Goal: Check status: Check status

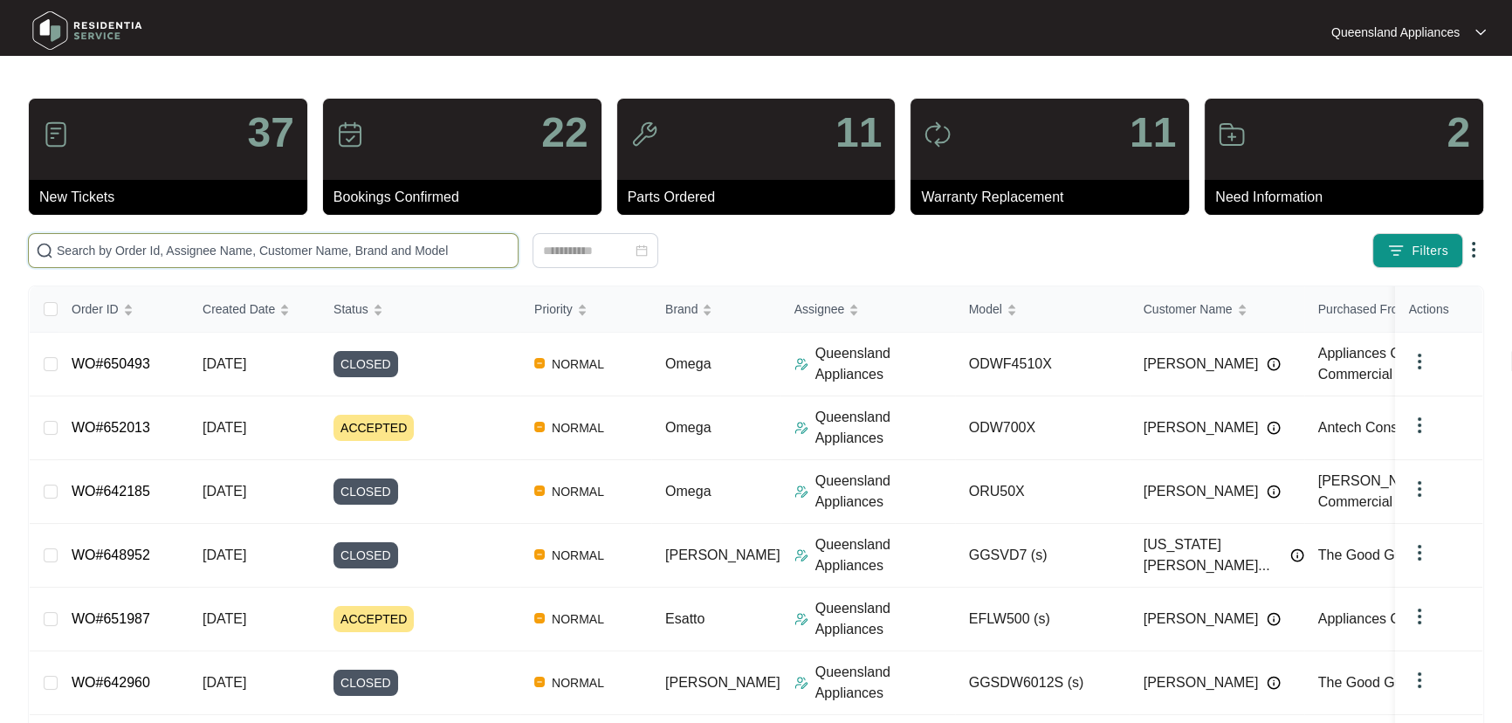
click at [481, 248] on input "text" at bounding box center [284, 250] width 454 height 19
paste input "650620"
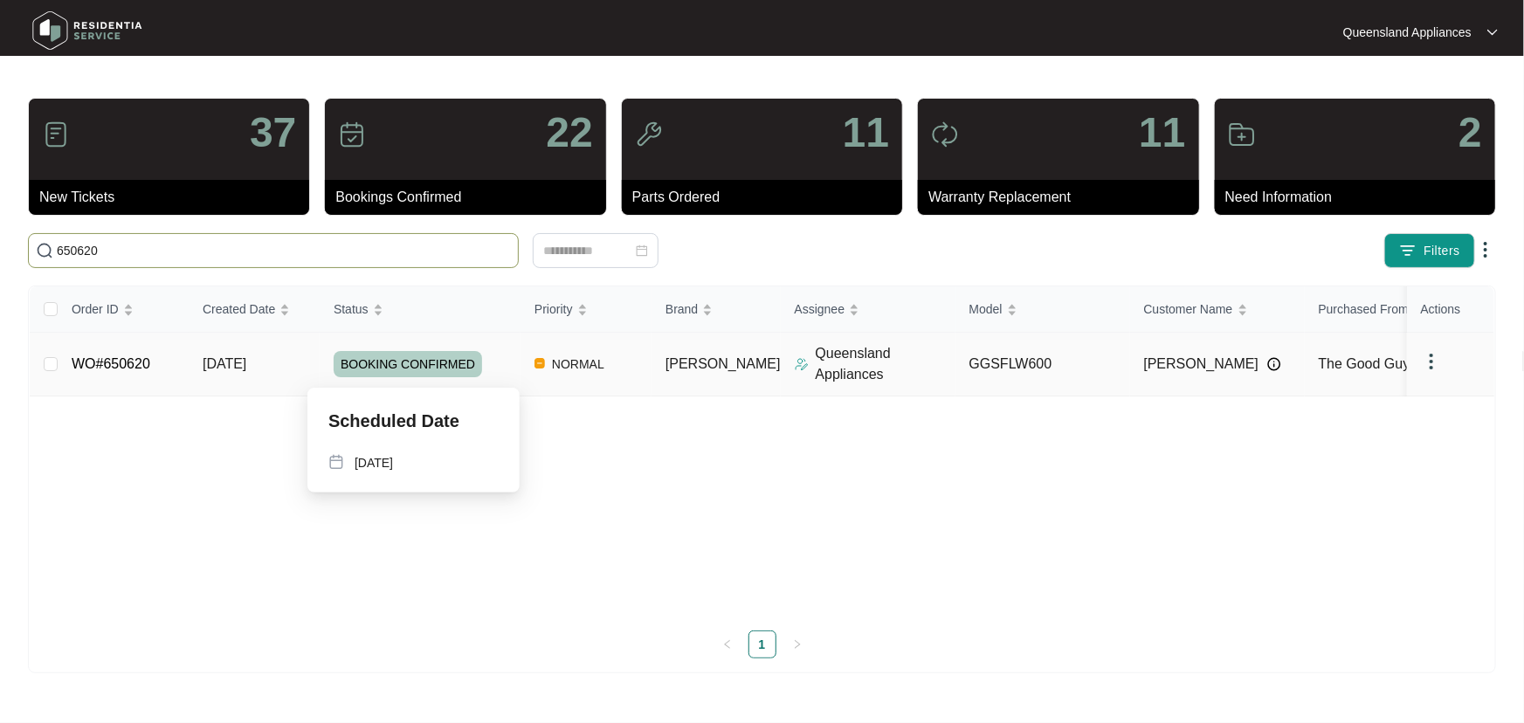
type input "650620"
click at [499, 358] on div "BOOKING CONFIRMED" at bounding box center [427, 364] width 187 height 26
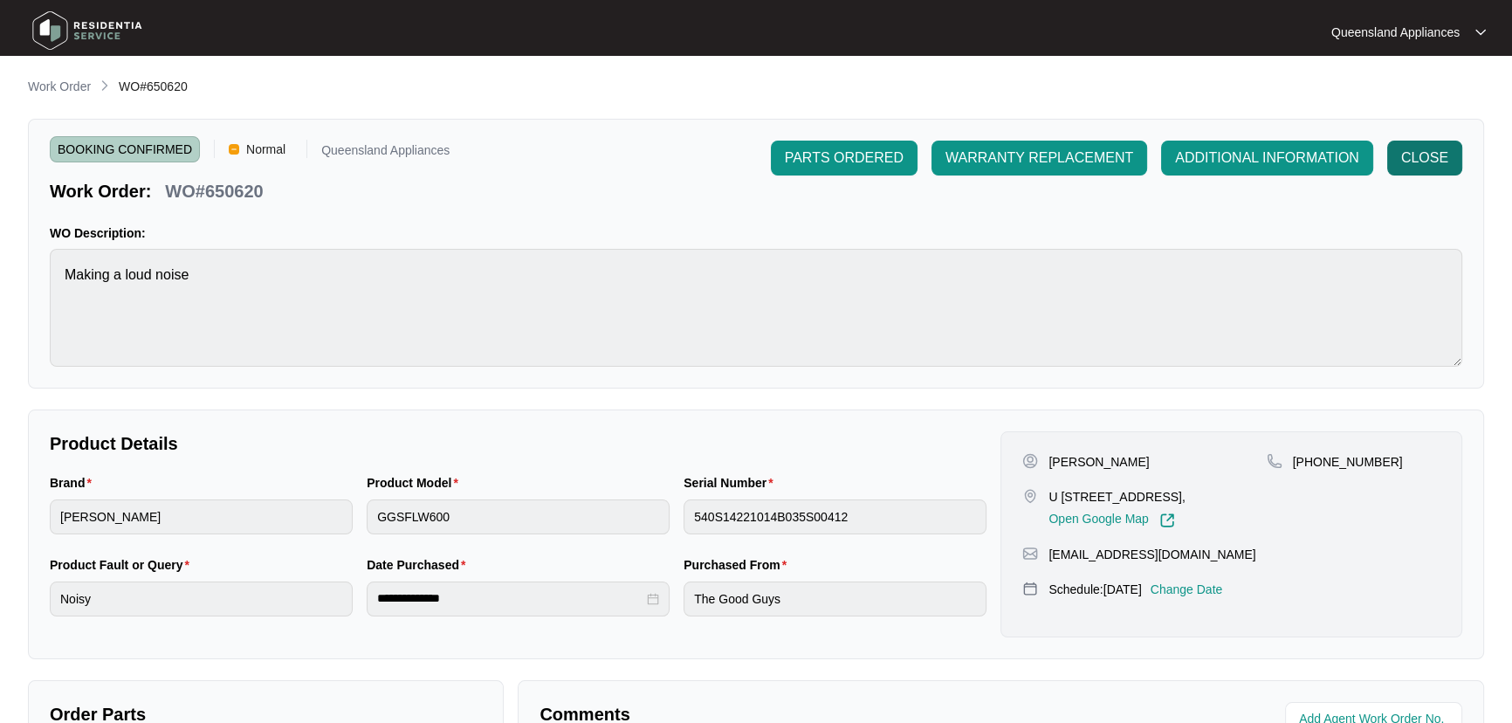
click at [1416, 148] on span "CLOSE" at bounding box center [1424, 158] width 47 height 21
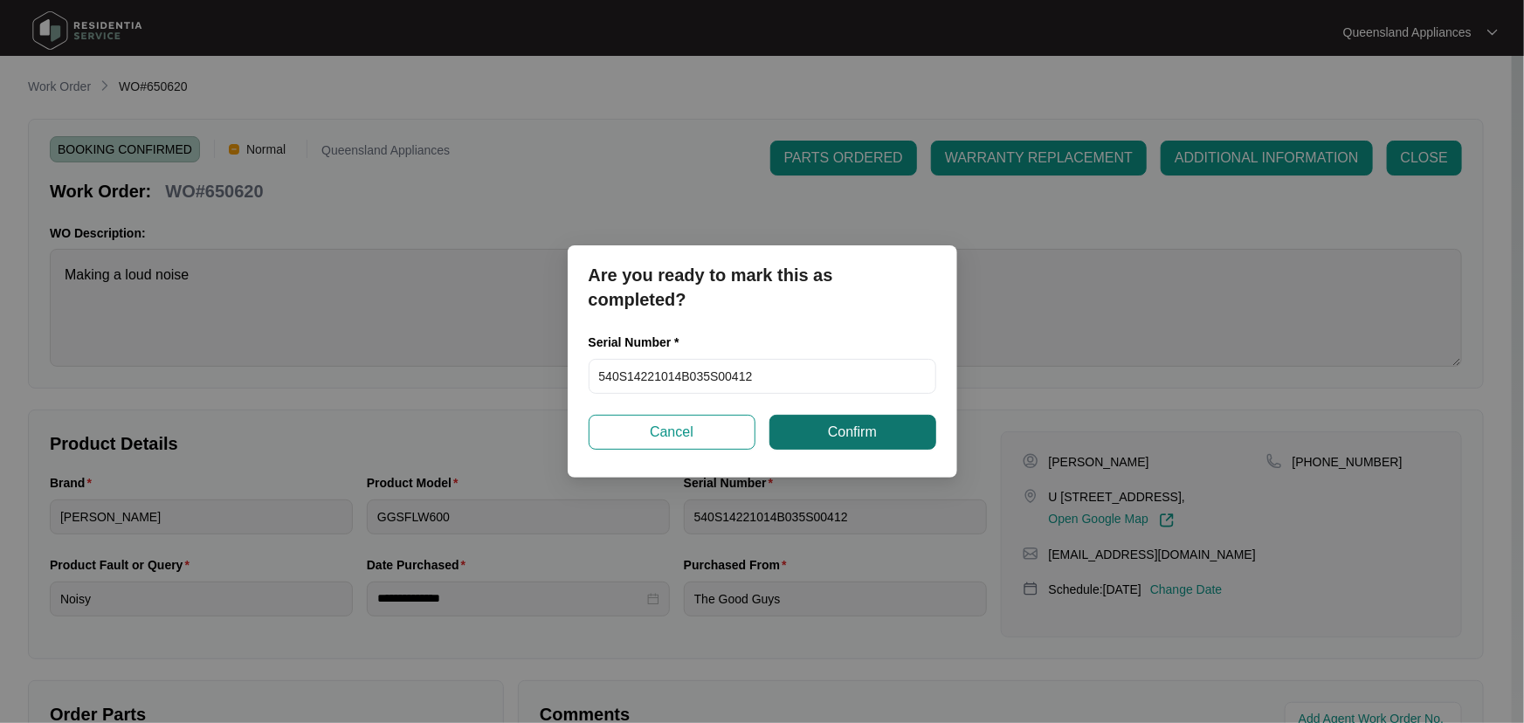
click at [829, 429] on span "Confirm" at bounding box center [852, 432] width 49 height 21
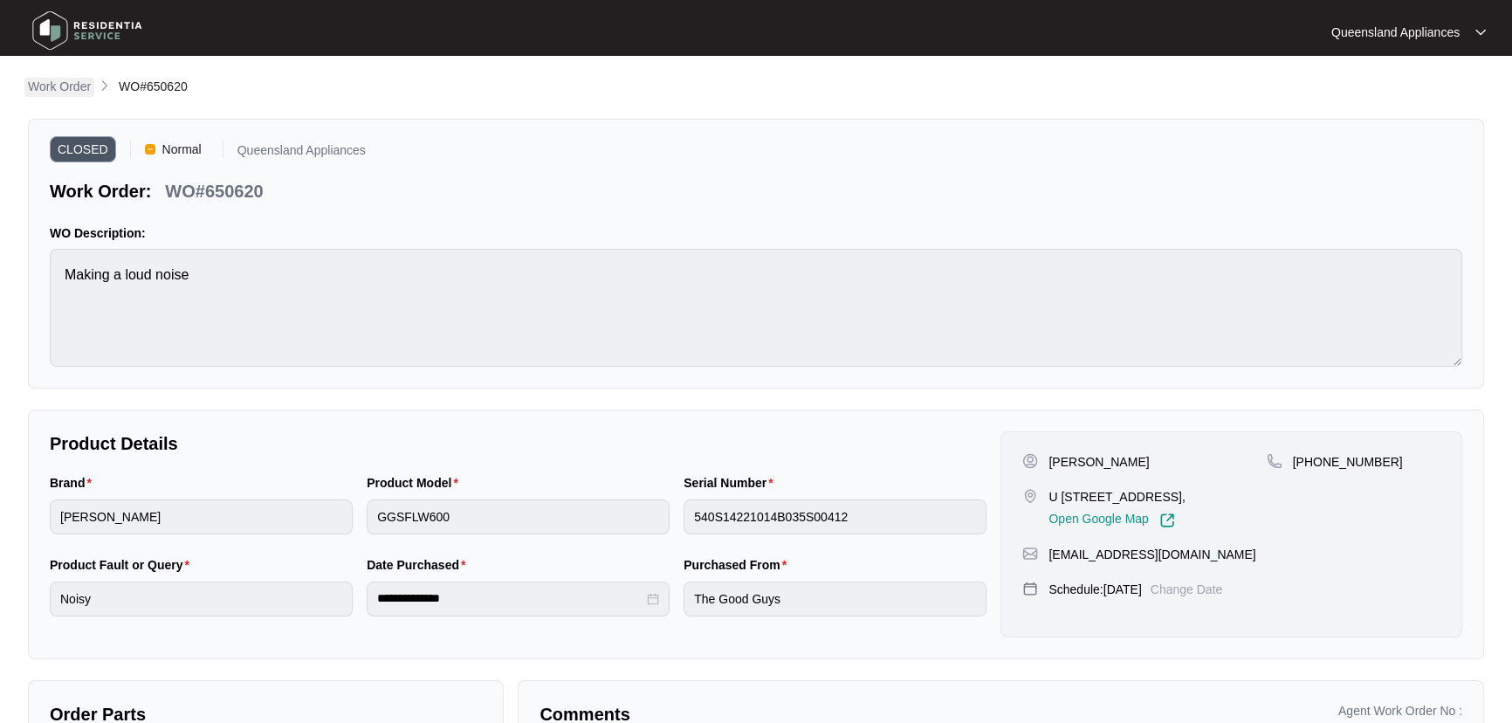
click at [84, 87] on p "Work Order" at bounding box center [59, 86] width 63 height 17
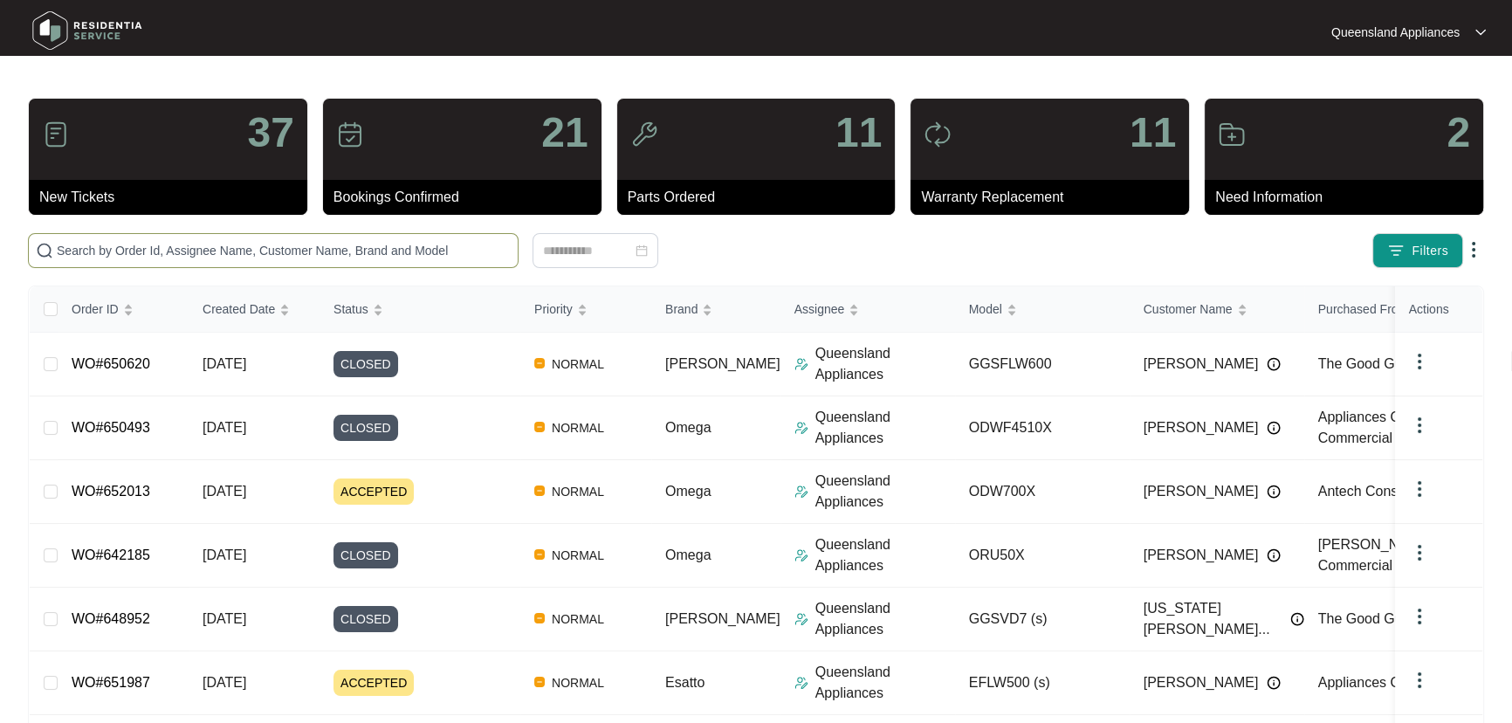
click at [325, 241] on input "text" at bounding box center [284, 250] width 454 height 19
paste input "651248"
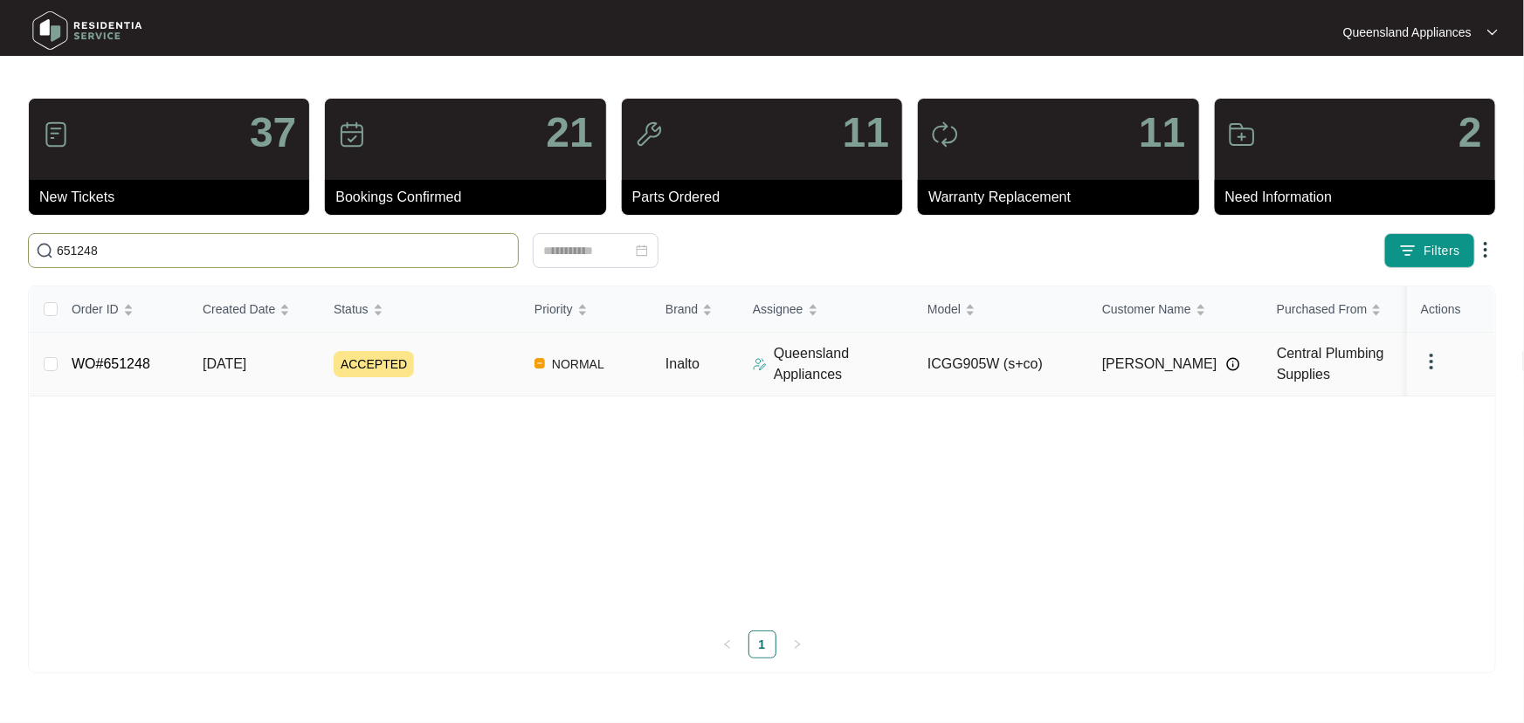
type input "651248"
click at [469, 370] on div "ACCEPTED" at bounding box center [427, 364] width 187 height 26
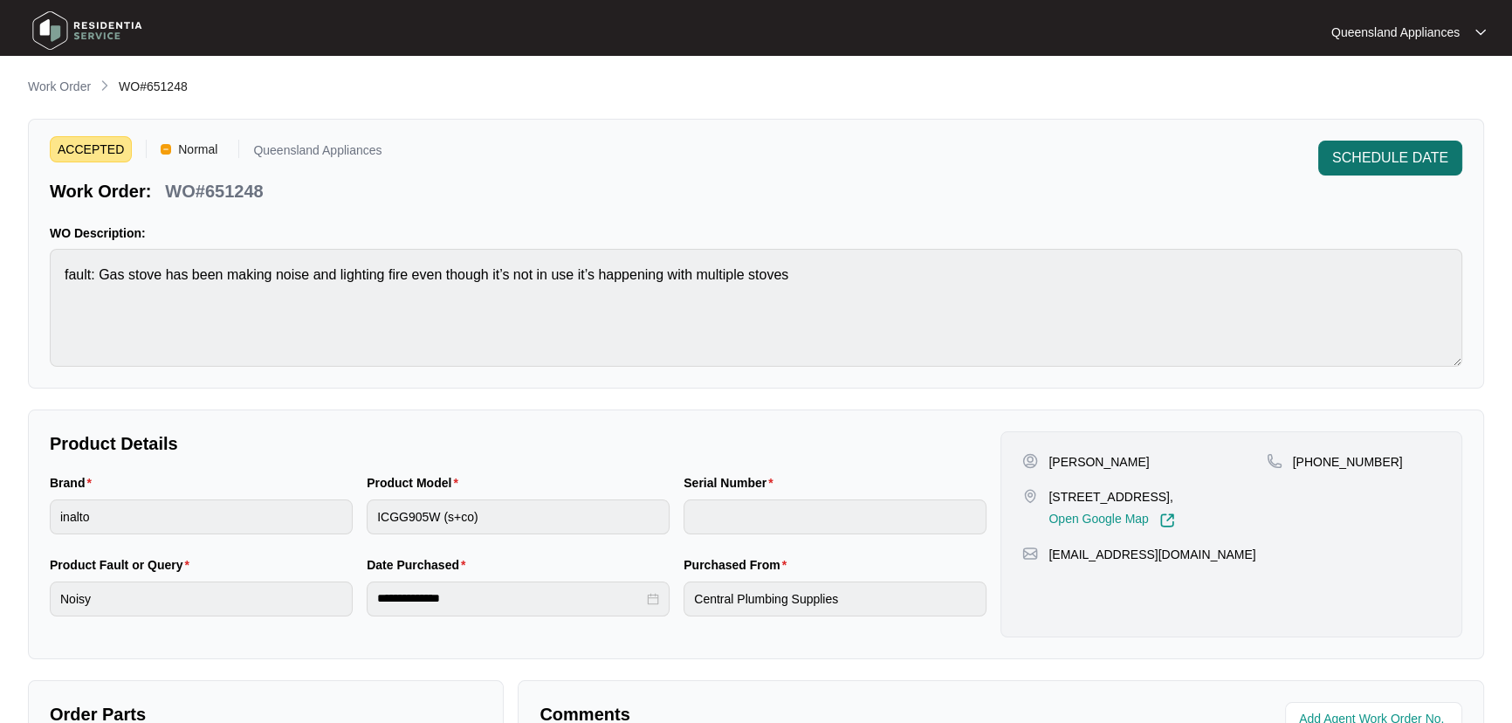
click at [1382, 162] on span "SCHEDULE DATE" at bounding box center [1390, 158] width 116 height 21
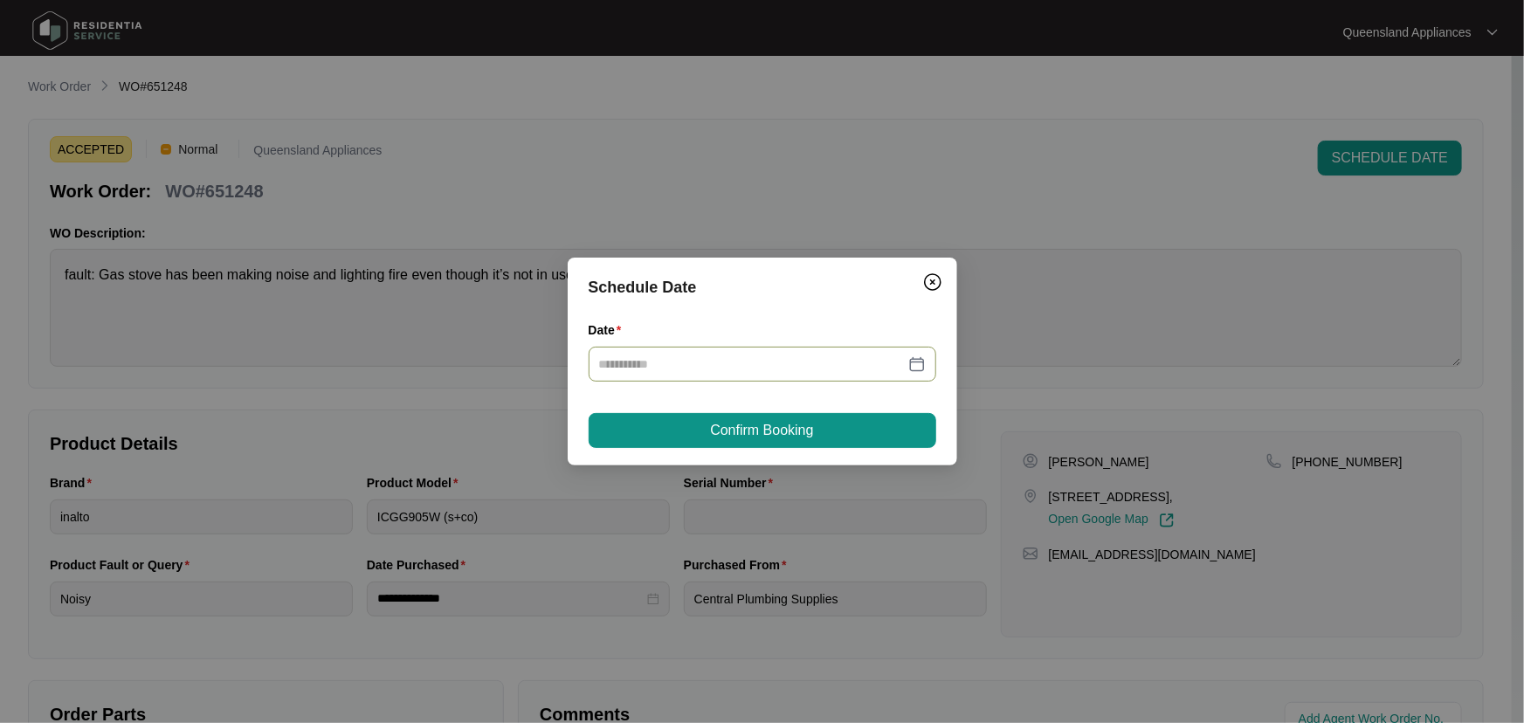
click at [763, 359] on input "Date" at bounding box center [752, 363] width 306 height 19
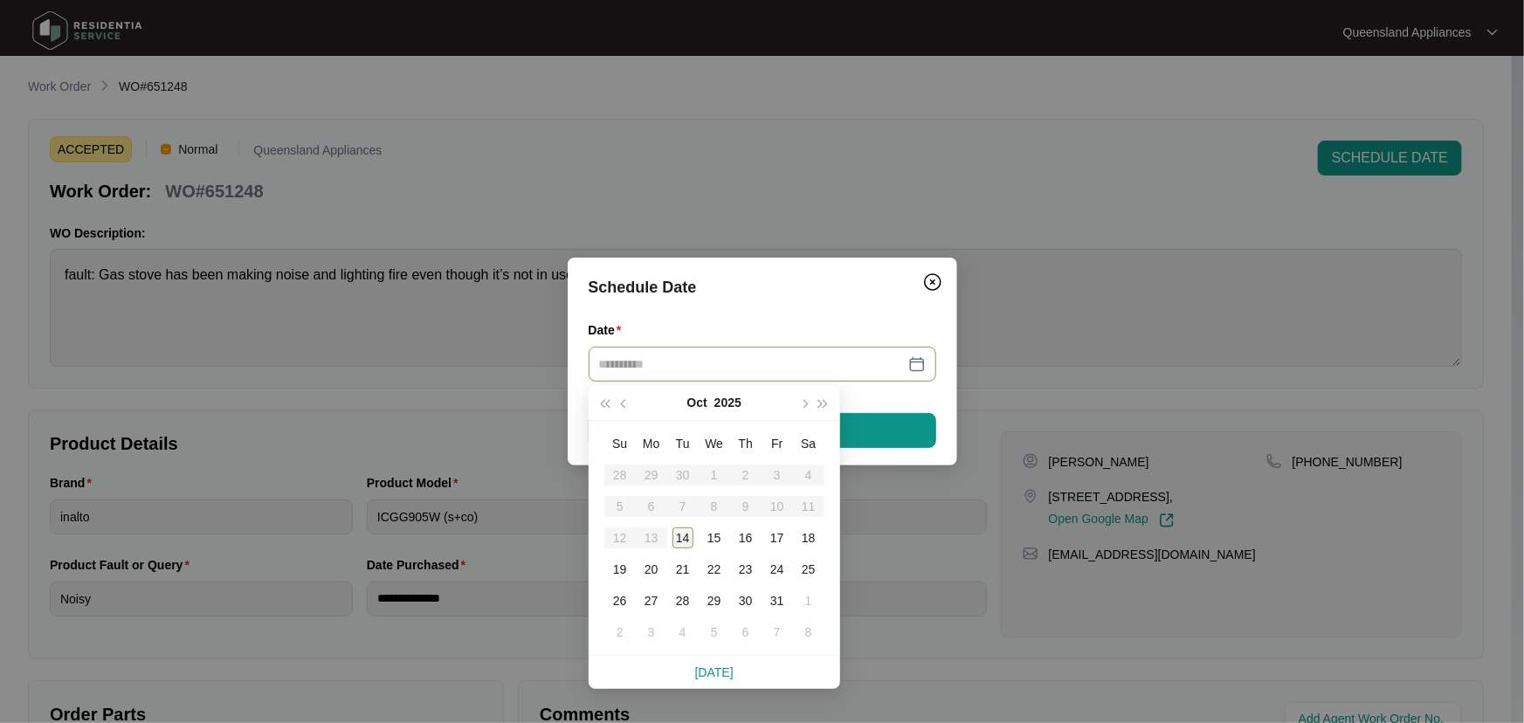
click at [674, 538] on div "14" at bounding box center [682, 537] width 21 height 21
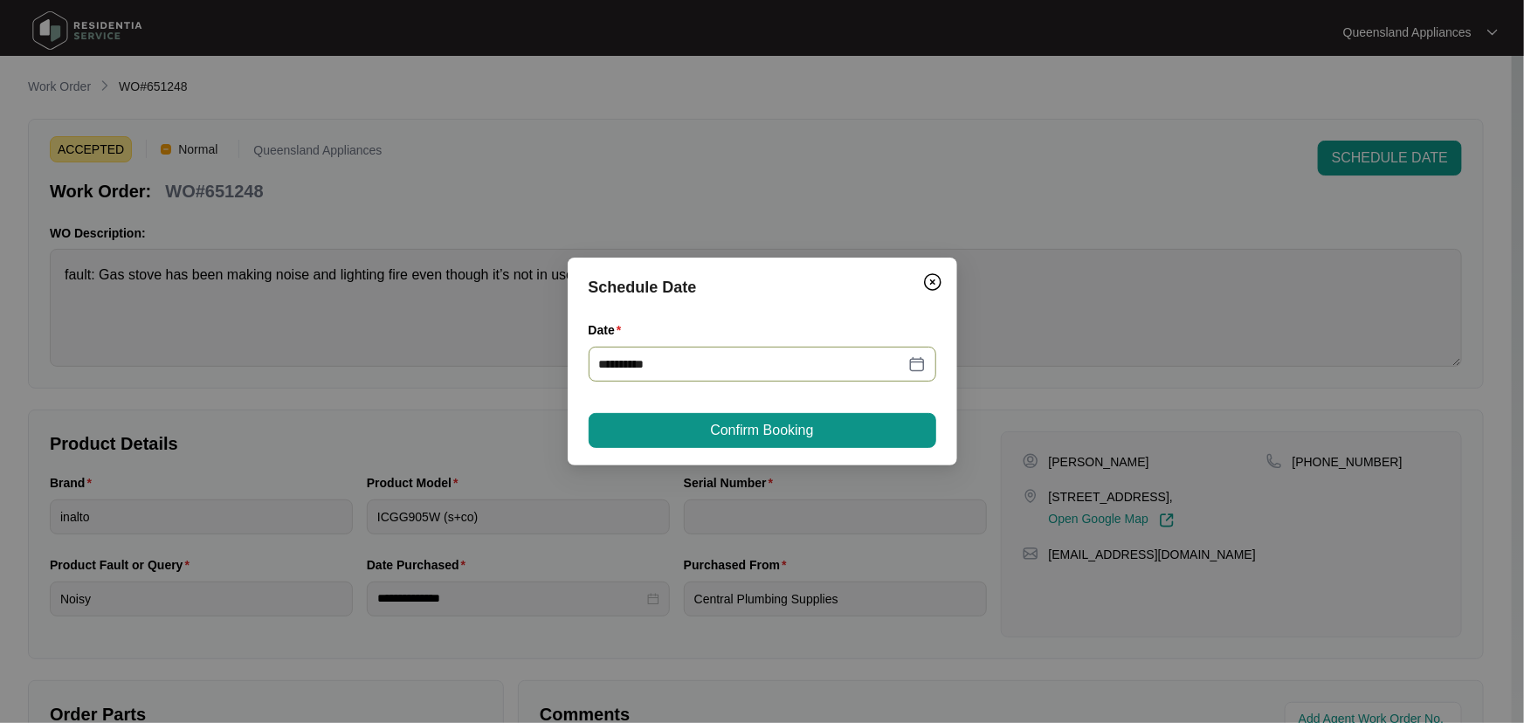
type input "**********"
click at [787, 427] on span "Confirm Booking" at bounding box center [761, 430] width 103 height 21
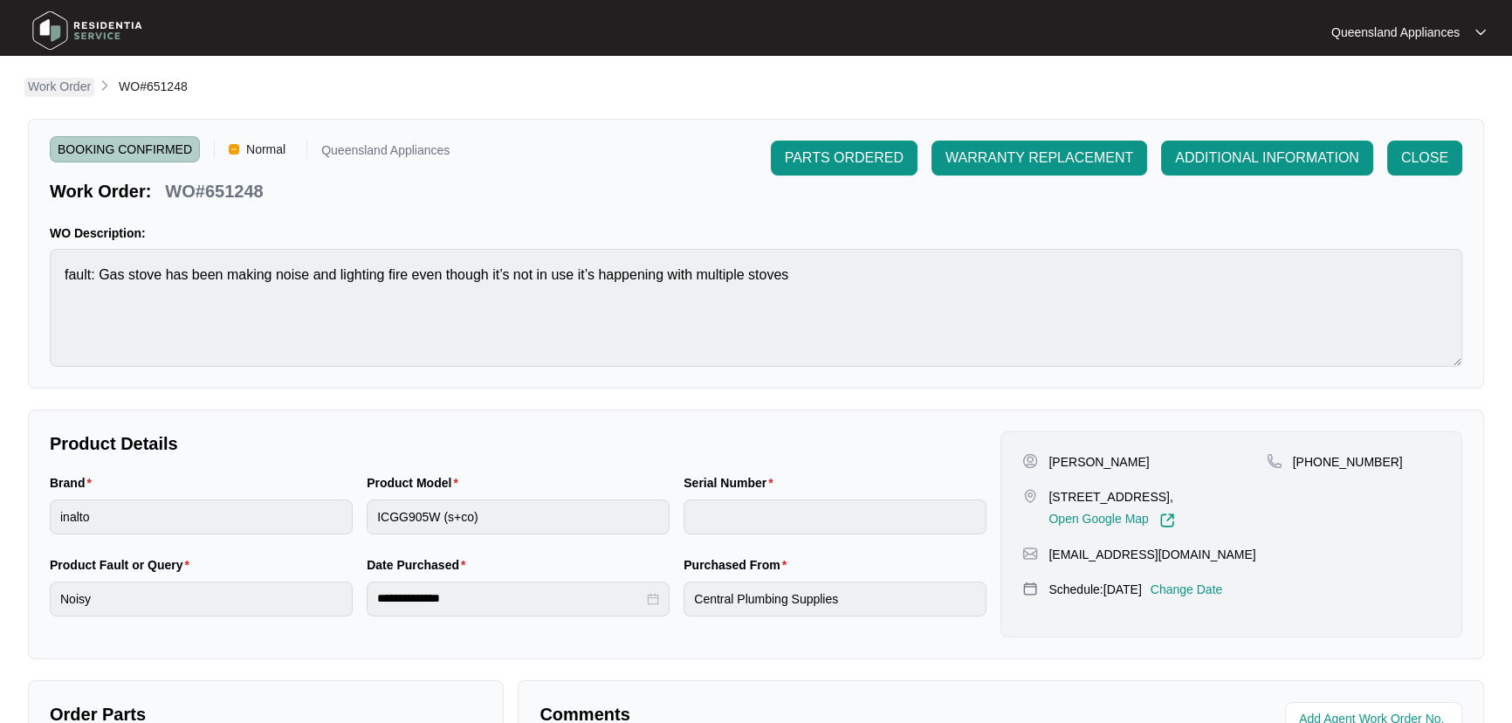
click at [52, 93] on p "Work Order" at bounding box center [59, 86] width 63 height 17
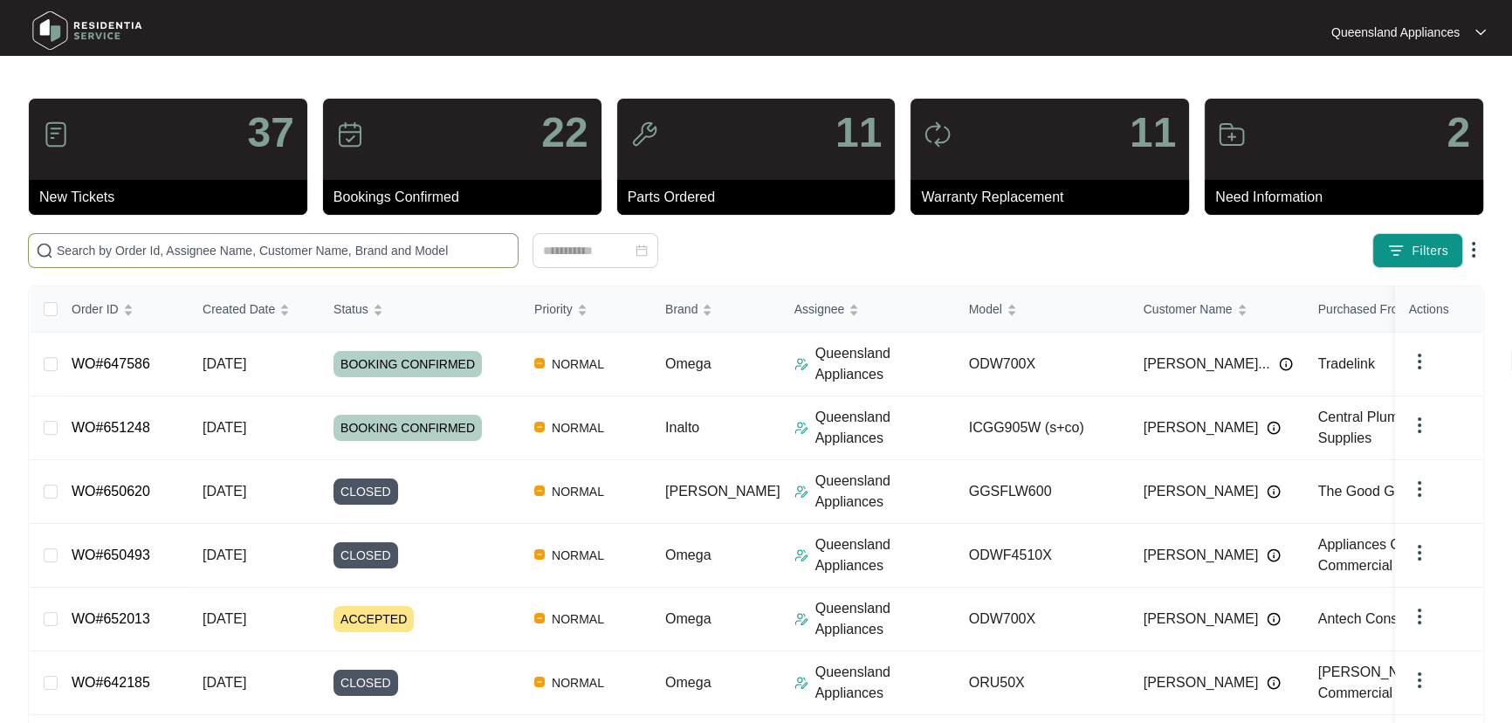
click at [363, 251] on input "text" at bounding box center [284, 250] width 454 height 19
paste input "649713"
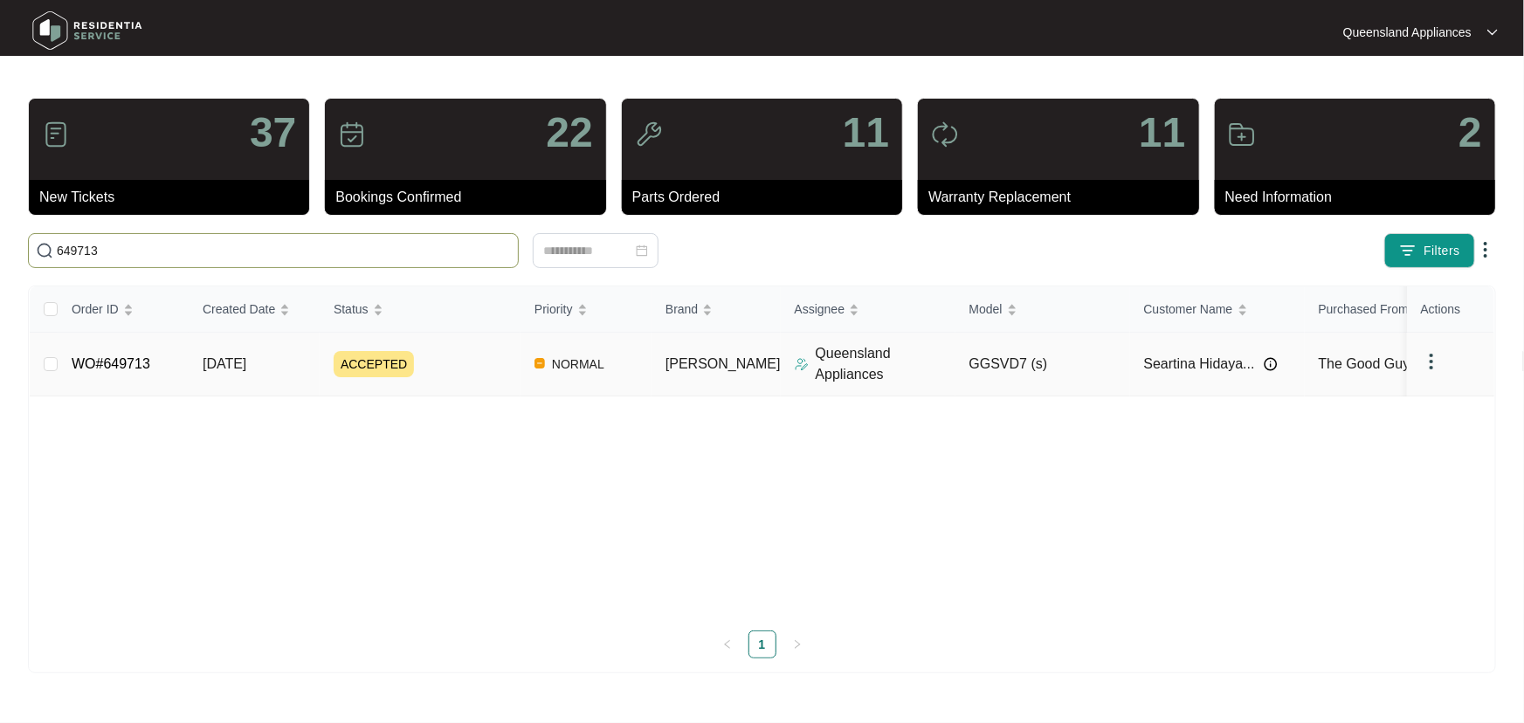
type input "649713"
click at [480, 367] on div "ACCEPTED" at bounding box center [427, 364] width 187 height 26
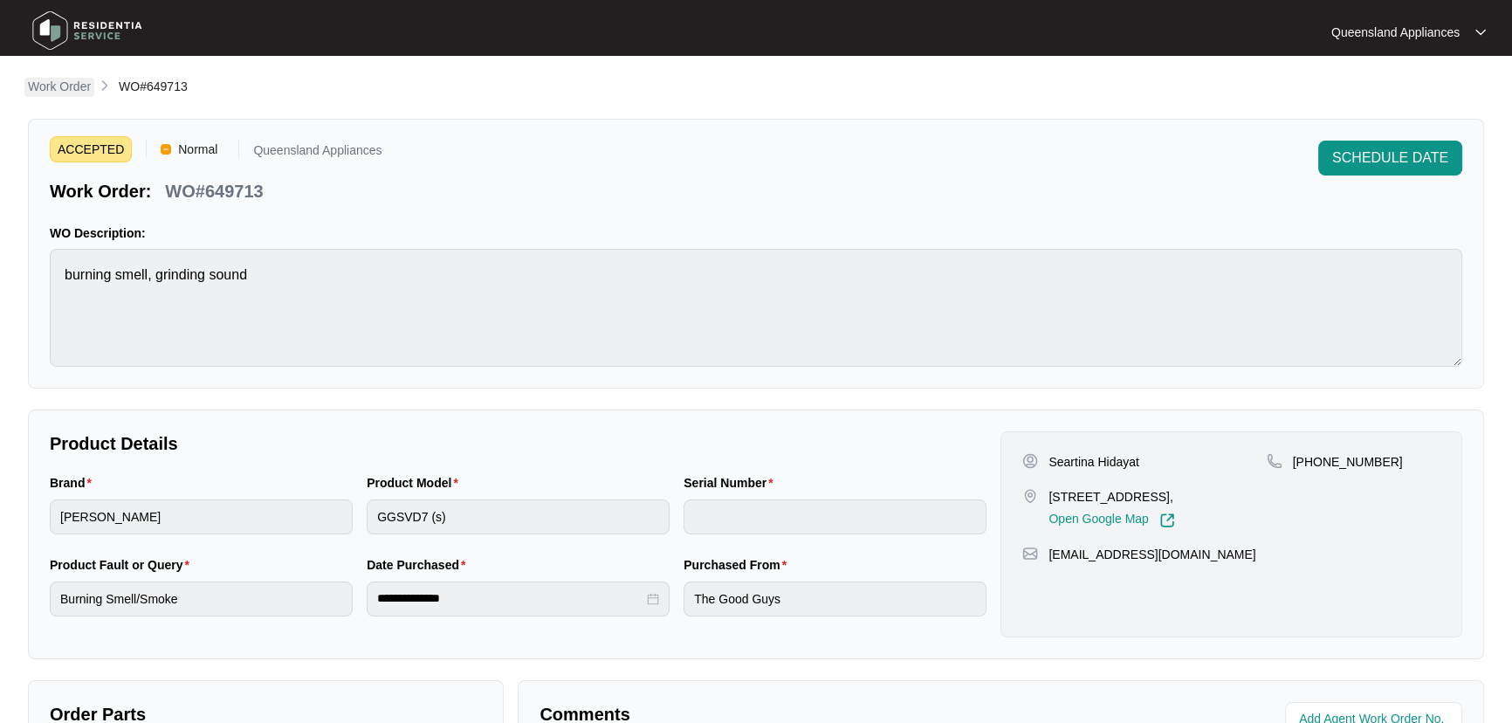
click at [64, 80] on p "Work Order" at bounding box center [59, 86] width 63 height 17
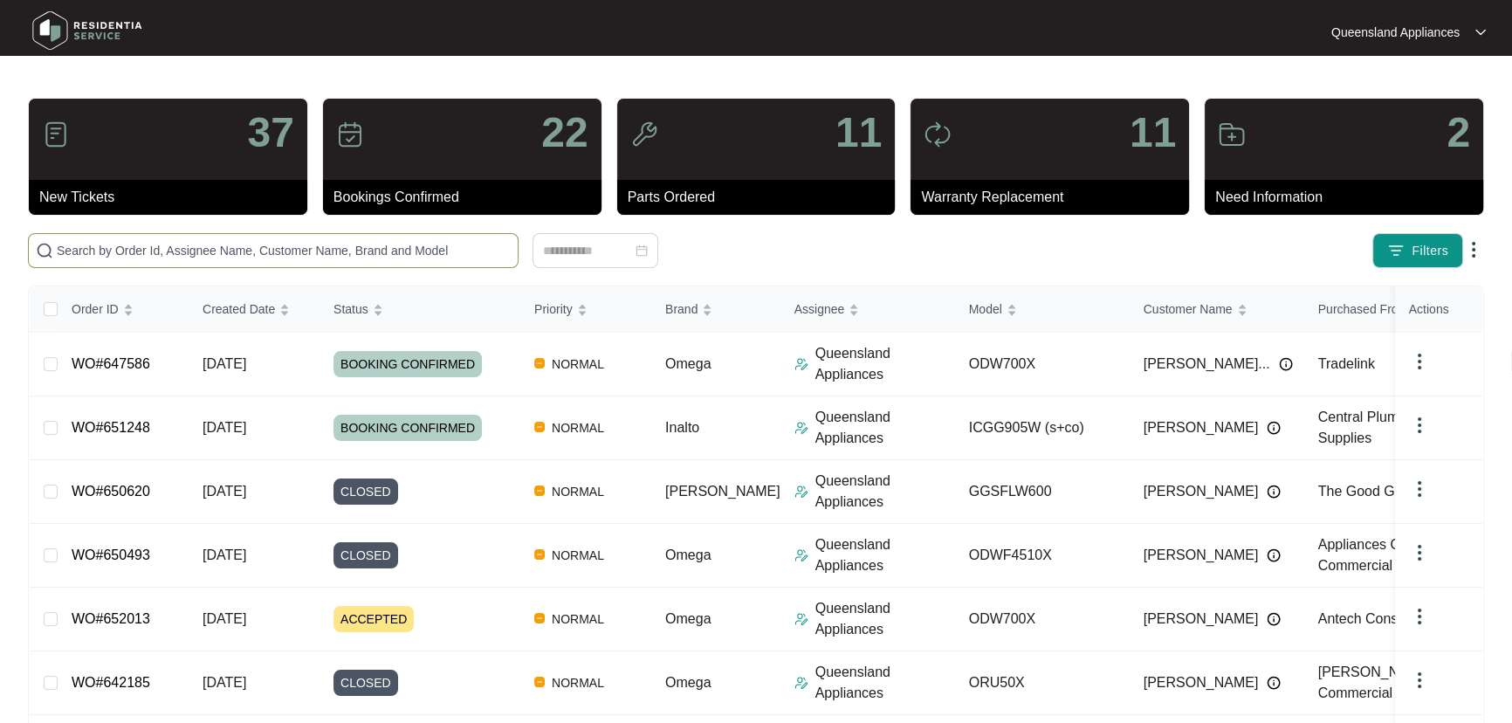
click at [219, 252] on input "text" at bounding box center [284, 250] width 454 height 19
paste input "651248"
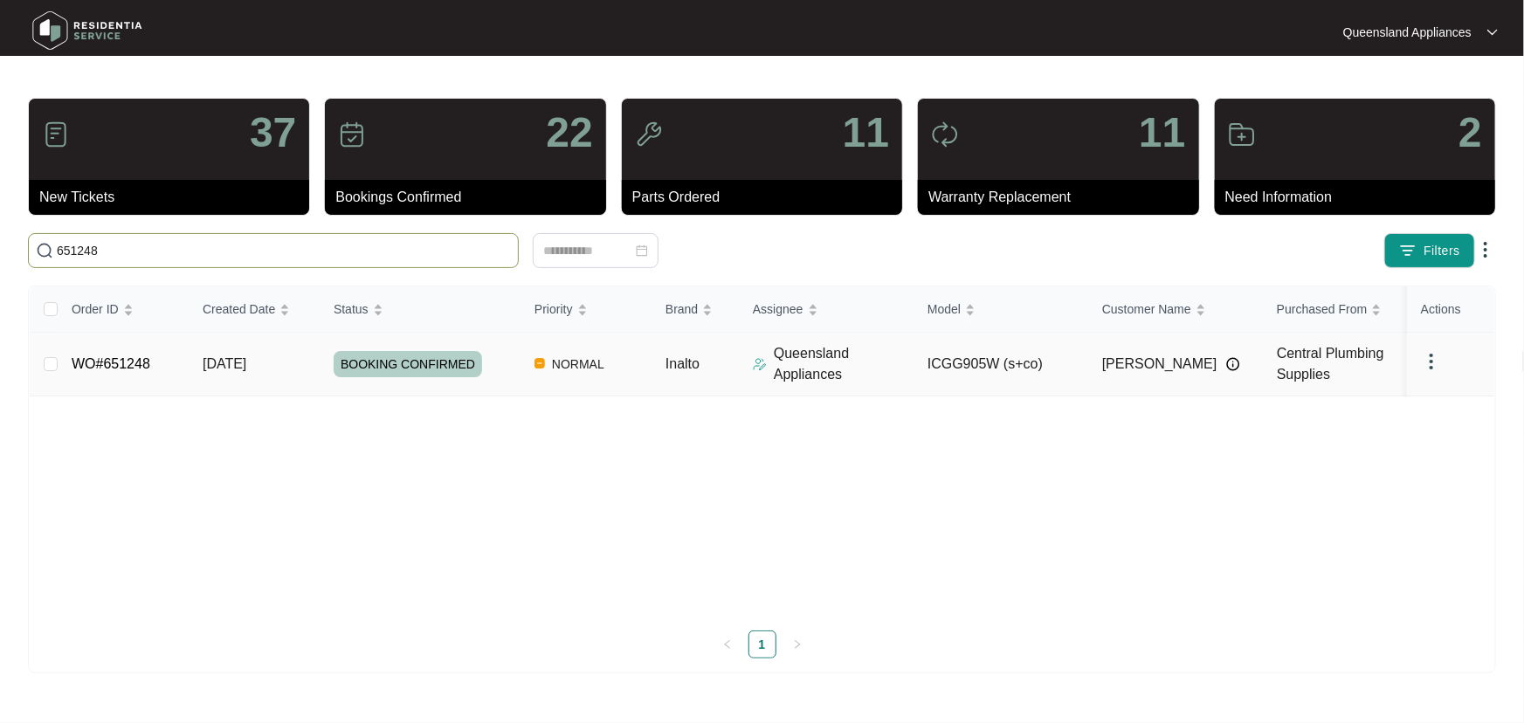
type input "651248"
click at [506, 375] on div "BOOKING CONFIRMED" at bounding box center [427, 364] width 187 height 26
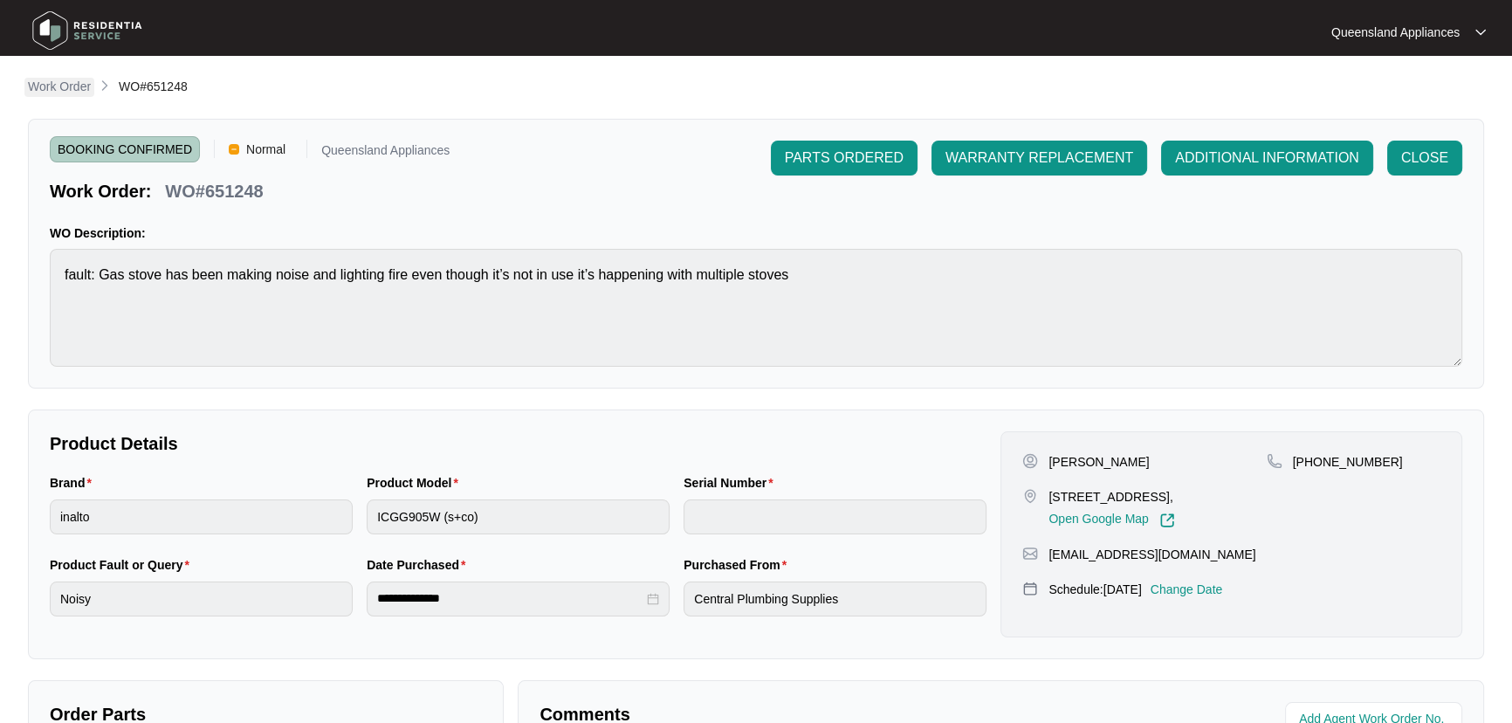
click at [90, 86] on p "Work Order" at bounding box center [59, 86] width 63 height 17
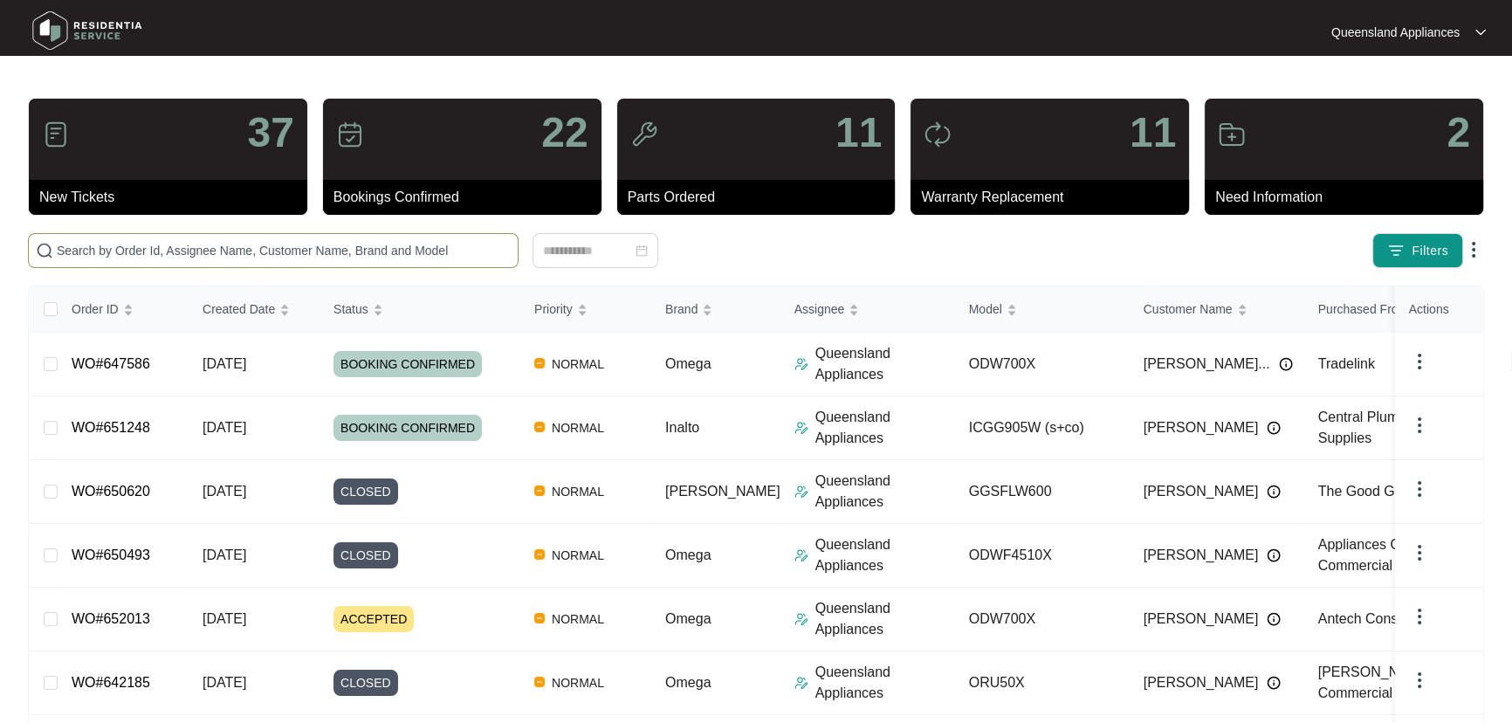
click at [250, 251] on input "text" at bounding box center [284, 250] width 454 height 19
paste input "647586"
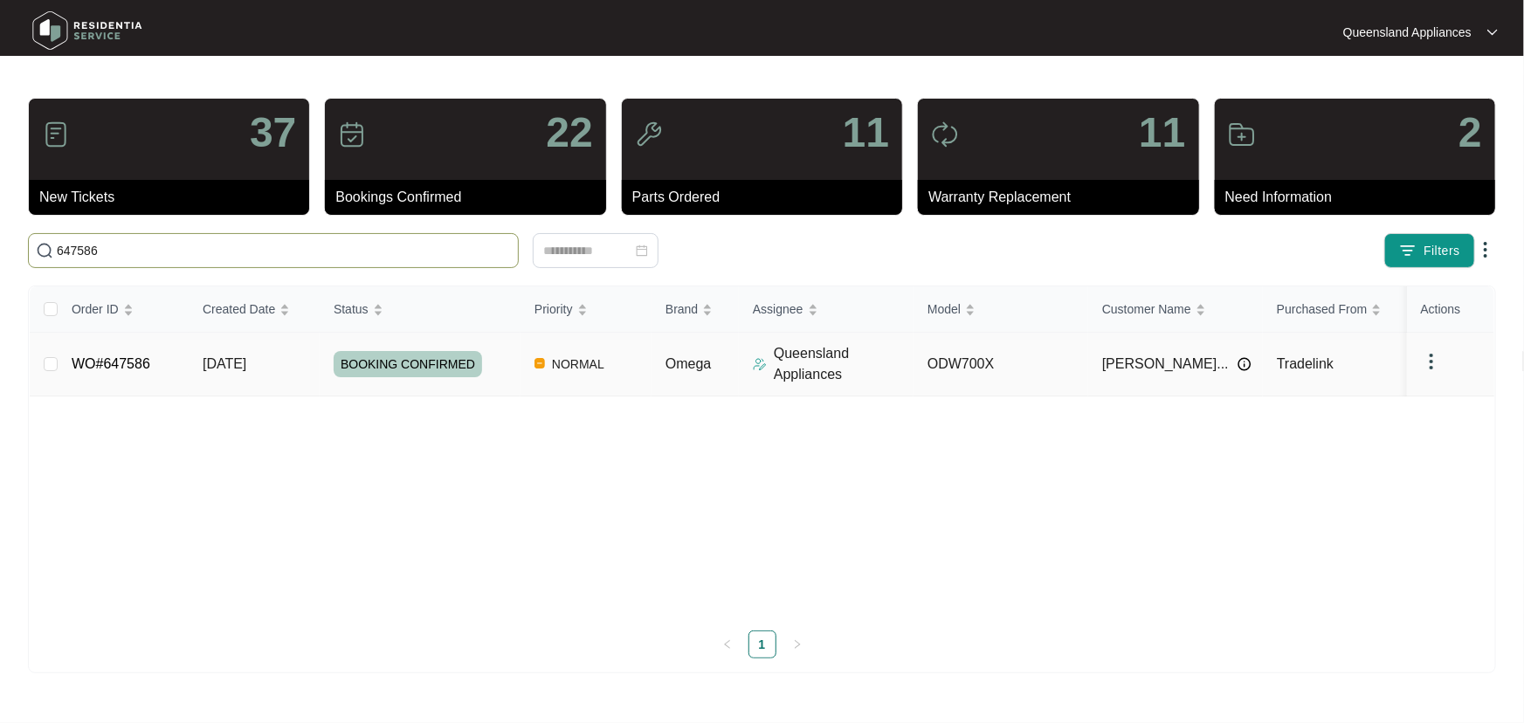
type input "647586"
click at [502, 379] on td "BOOKING CONFIRMED" at bounding box center [420, 365] width 201 height 64
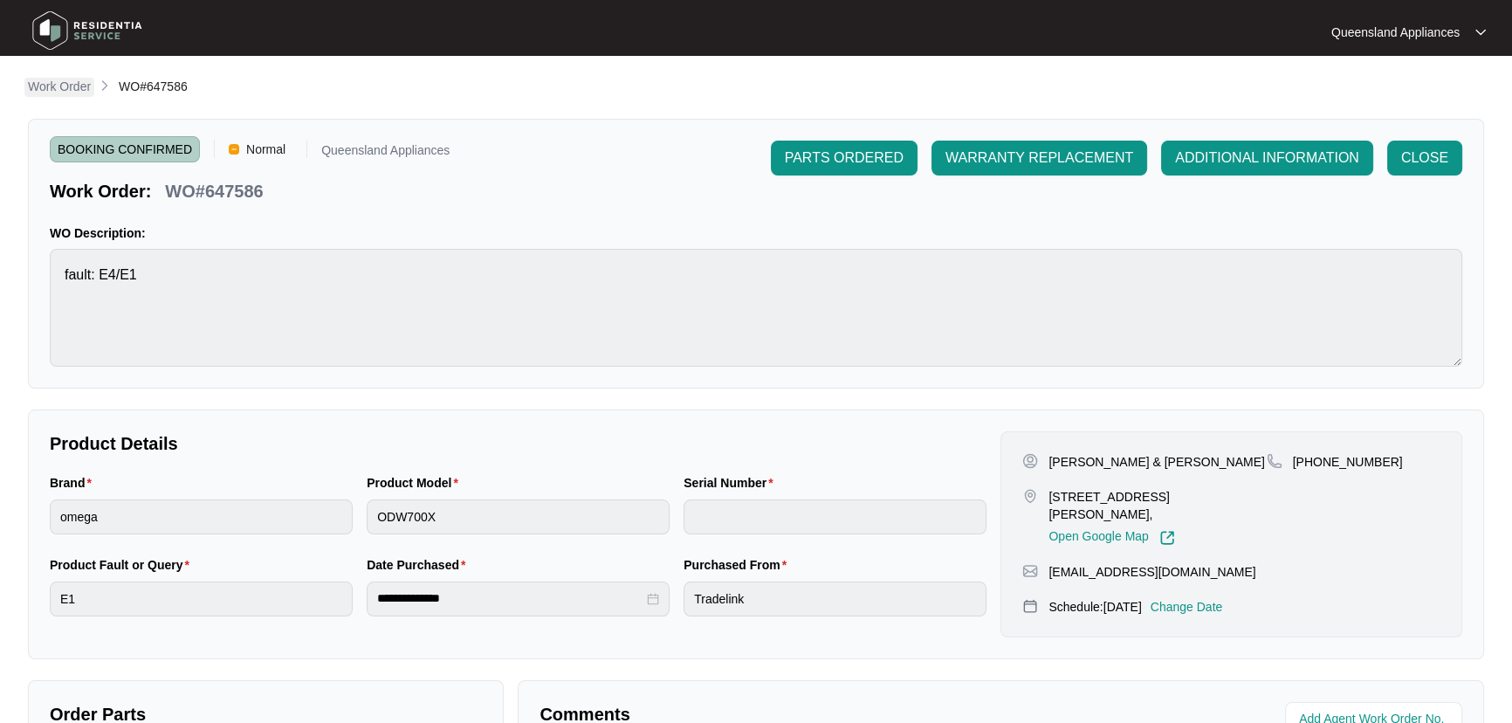
click at [79, 86] on p "Work Order" at bounding box center [59, 86] width 63 height 17
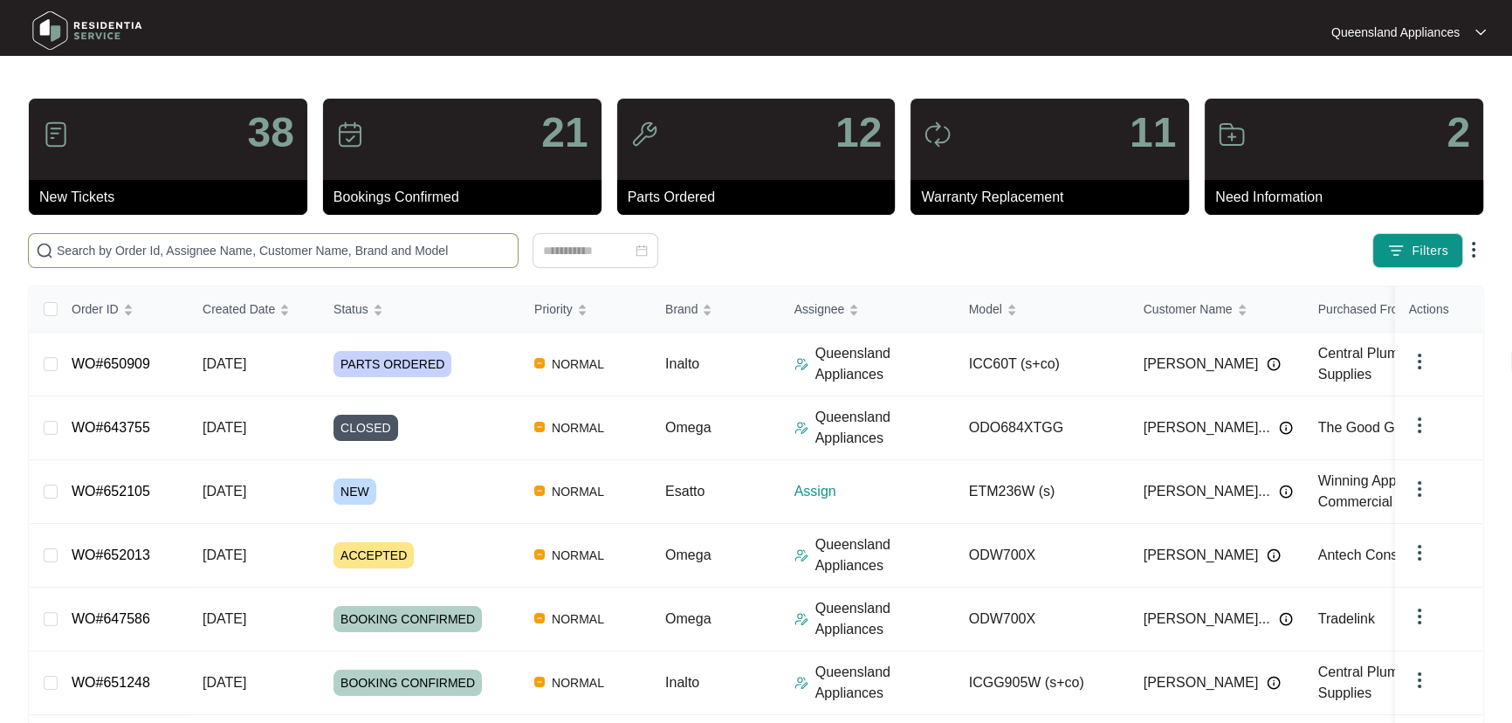
click at [315, 249] on input "text" at bounding box center [284, 250] width 454 height 19
paste input "650422"
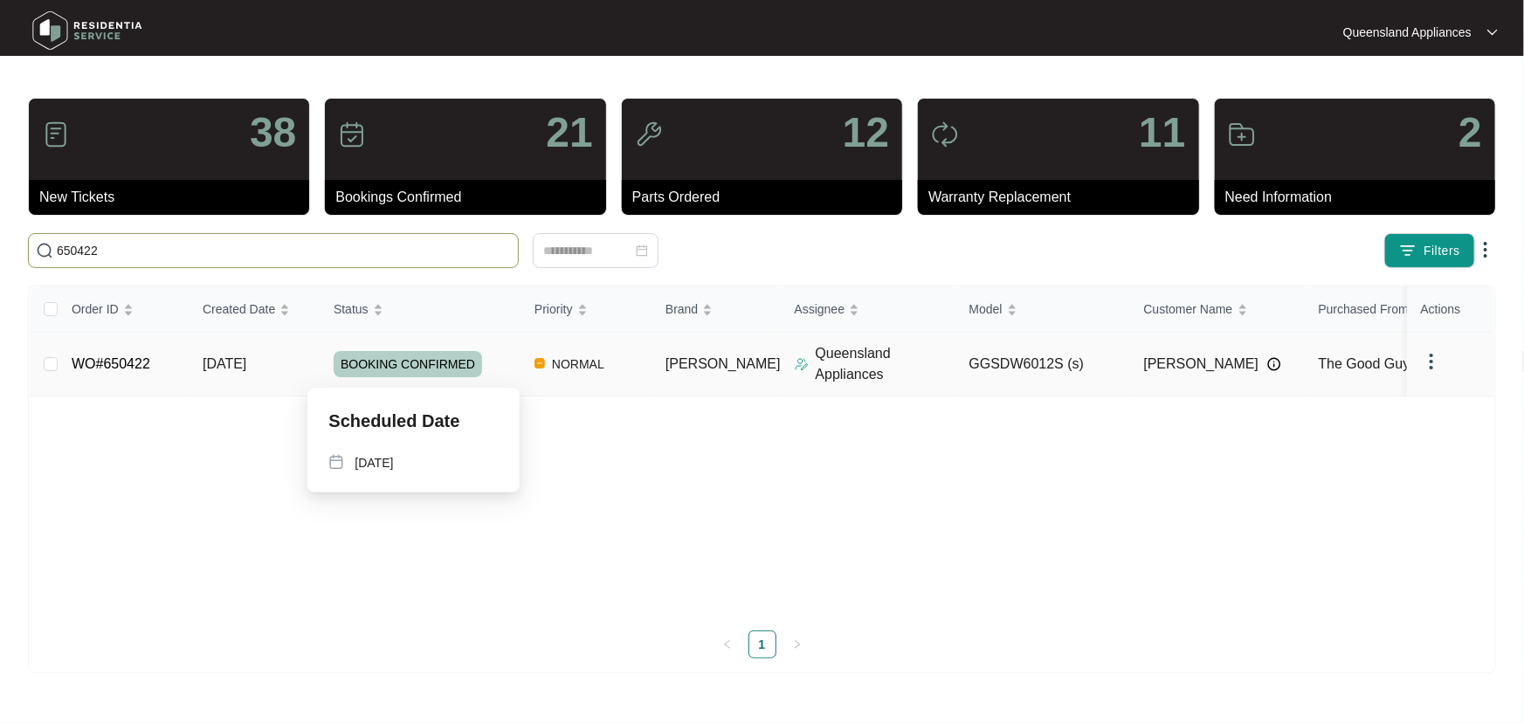
type input "650422"
click at [498, 370] on div "BOOKING CONFIRMED" at bounding box center [427, 364] width 187 height 26
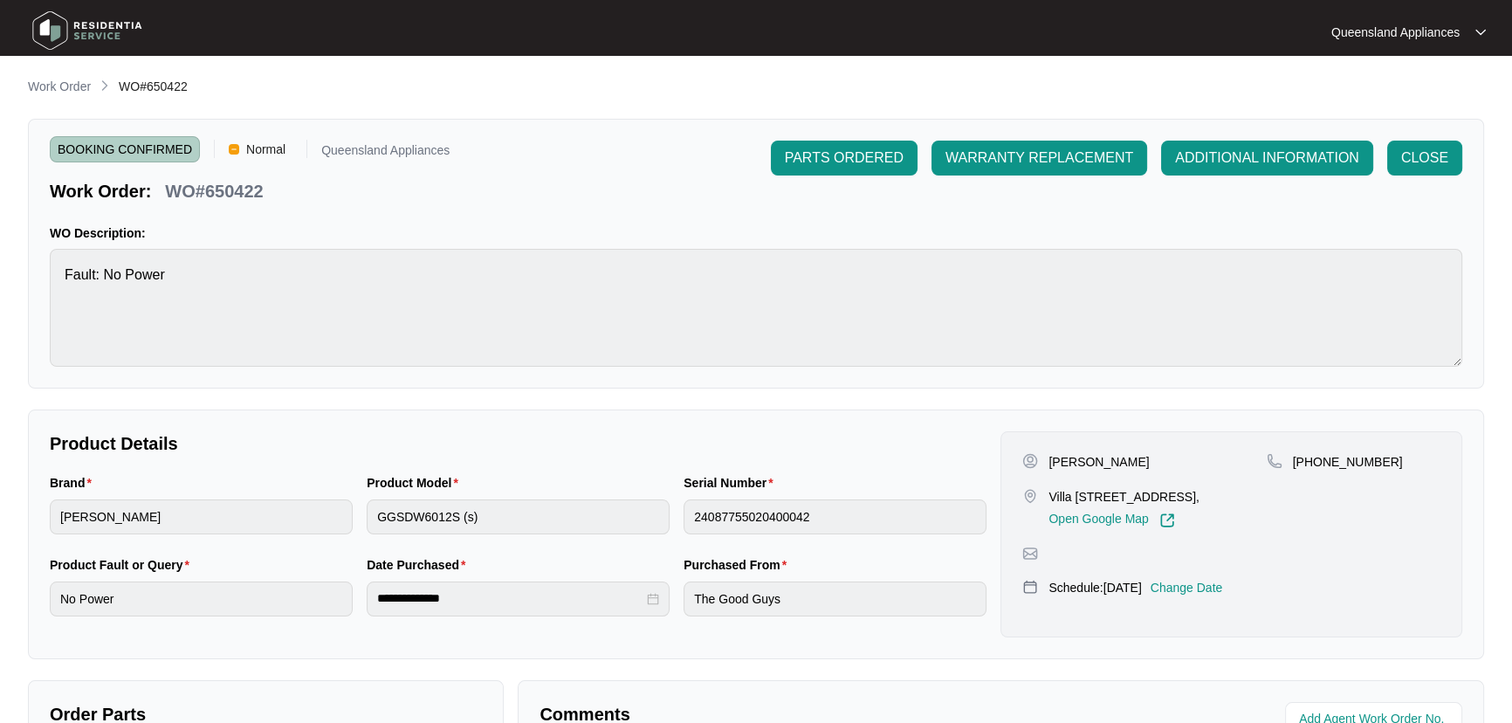
click at [1070, 468] on p "[PERSON_NAME]" at bounding box center [1099, 461] width 100 height 17
copy p "[PERSON_NAME]"
click at [1114, 453] on p "[PERSON_NAME]" at bounding box center [1099, 461] width 100 height 17
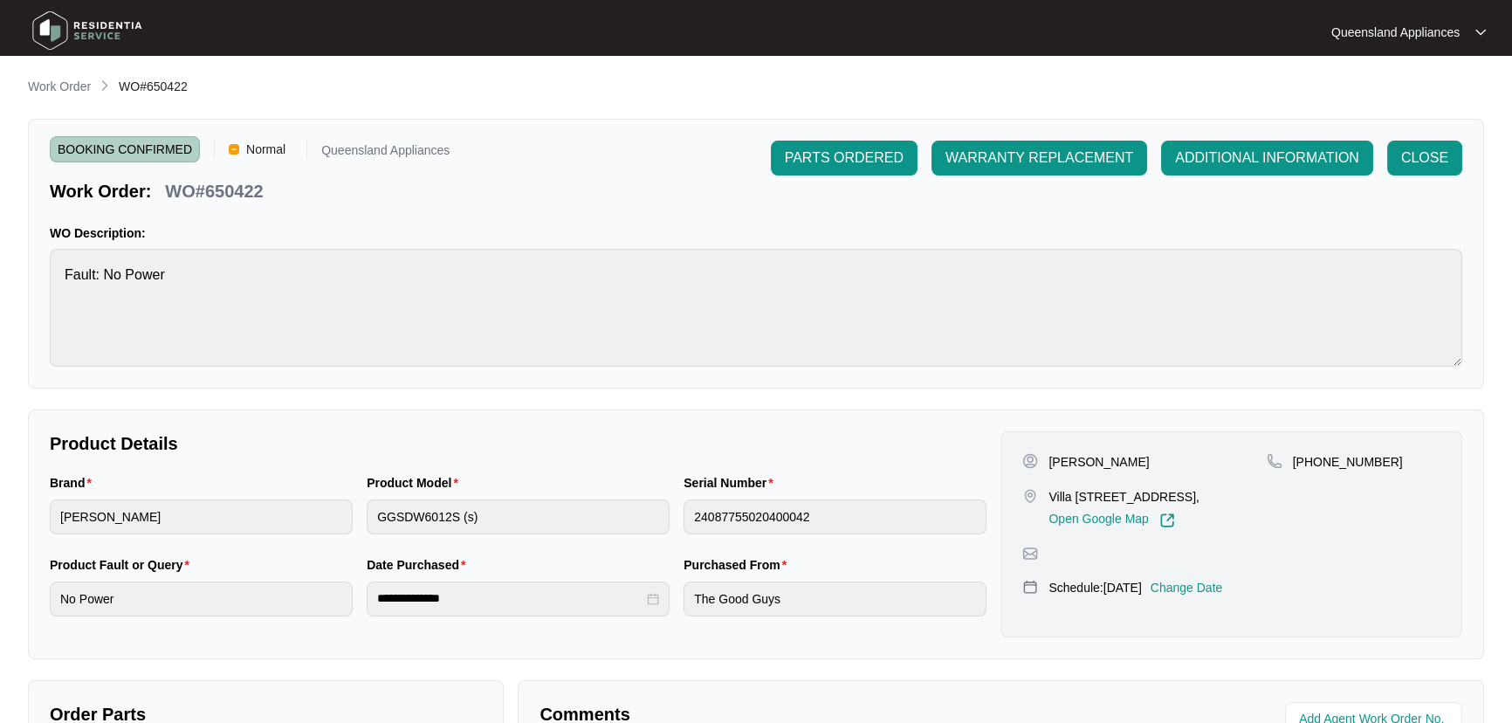
copy p "[PERSON_NAME]"
drag, startPoint x: 1311, startPoint y: 457, endPoint x: 1419, endPoint y: 452, distance: 107.5
click at [1419, 453] on div "[PHONE_NUMBER]" at bounding box center [1354, 461] width 174 height 17
copy p "424650270"
click at [1320, 527] on div "[PHONE_NUMBER]" at bounding box center [1354, 490] width 174 height 75
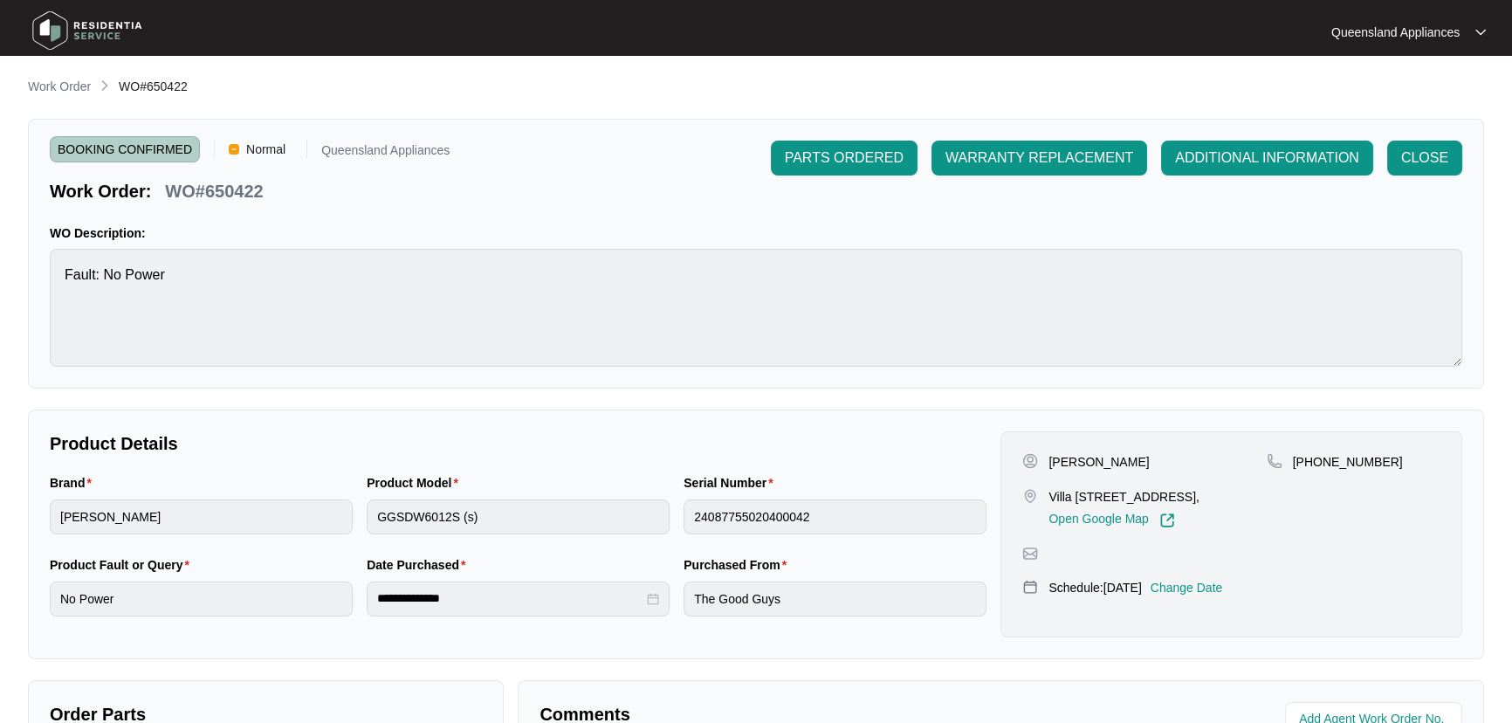
drag, startPoint x: 1075, startPoint y: 500, endPoint x: 1223, endPoint y: 489, distance: 148.9
click at [1199, 489] on p "Villa [STREET_ADDRESS]," at bounding box center [1124, 496] width 150 height 17
copy p "[STREET_ADDRESS]"
click at [1433, 152] on span "CLOSE" at bounding box center [1424, 158] width 47 height 21
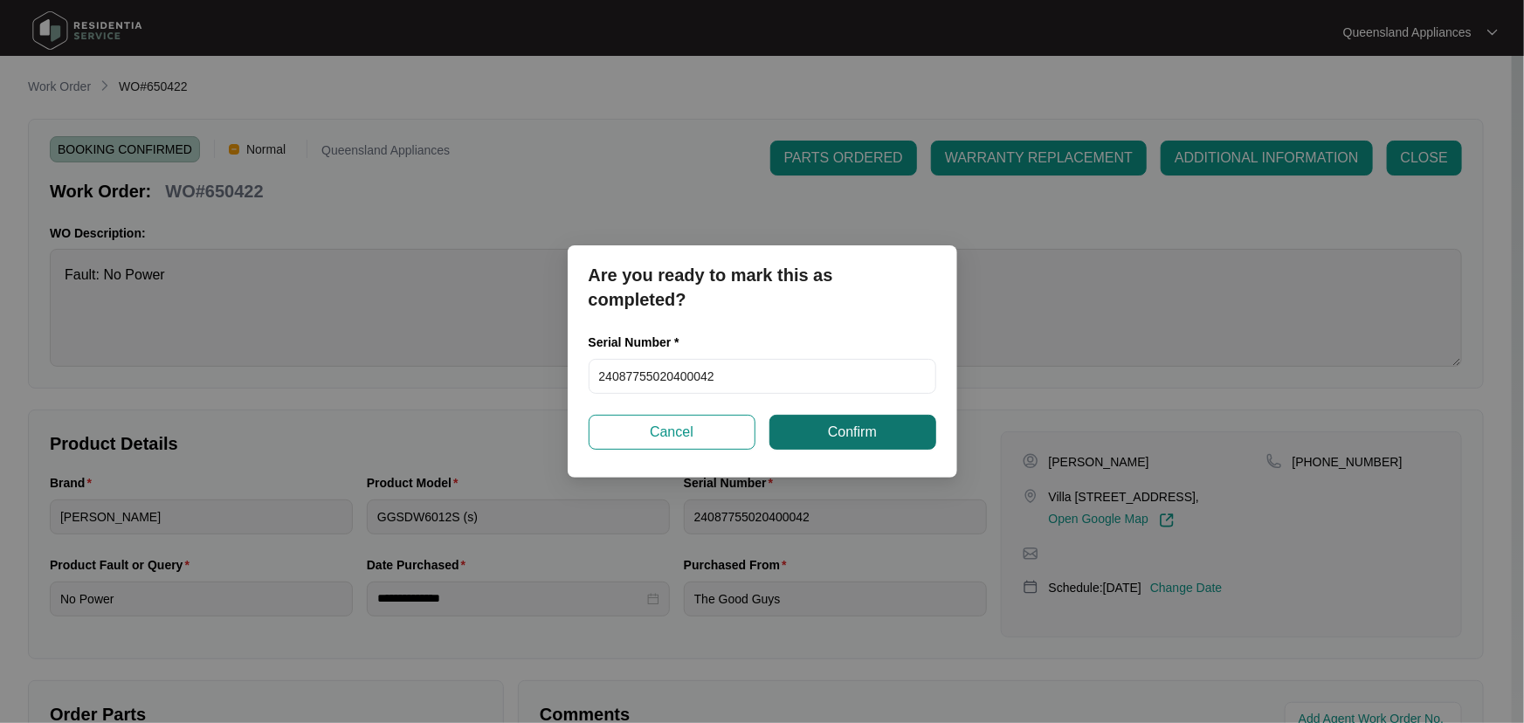
click at [848, 426] on span "Confirm" at bounding box center [852, 432] width 49 height 21
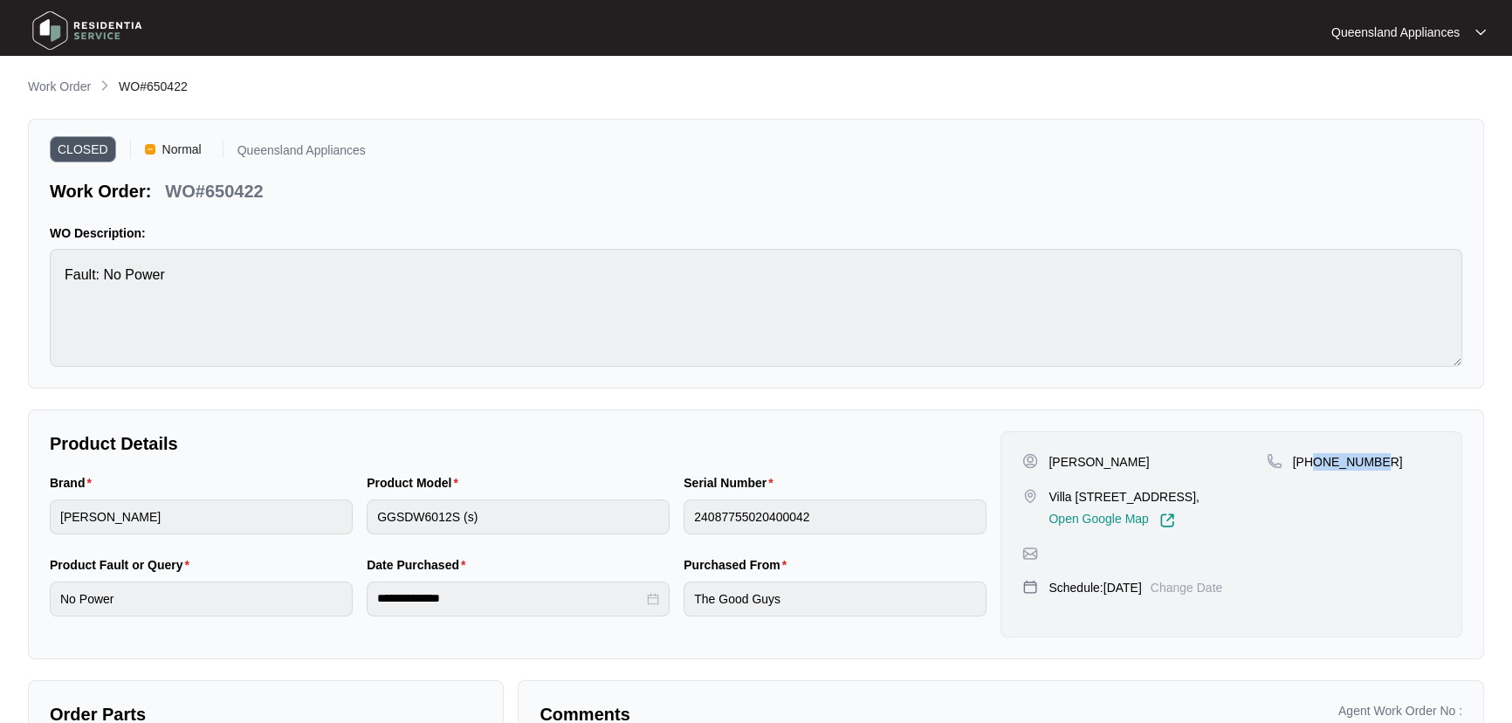
drag, startPoint x: 1312, startPoint y: 460, endPoint x: 1386, endPoint y: 463, distance: 73.4
click at [1386, 462] on div "[PHONE_NUMBER]" at bounding box center [1354, 461] width 174 height 17
copy p "424650270"
click at [1430, 158] on div "CLOSED Normal [GEOGRAPHIC_DATA] Appliances Work Order: WO#650422" at bounding box center [756, 172] width 1413 height 63
click at [250, 185] on p "WO#650422" at bounding box center [214, 191] width 98 height 24
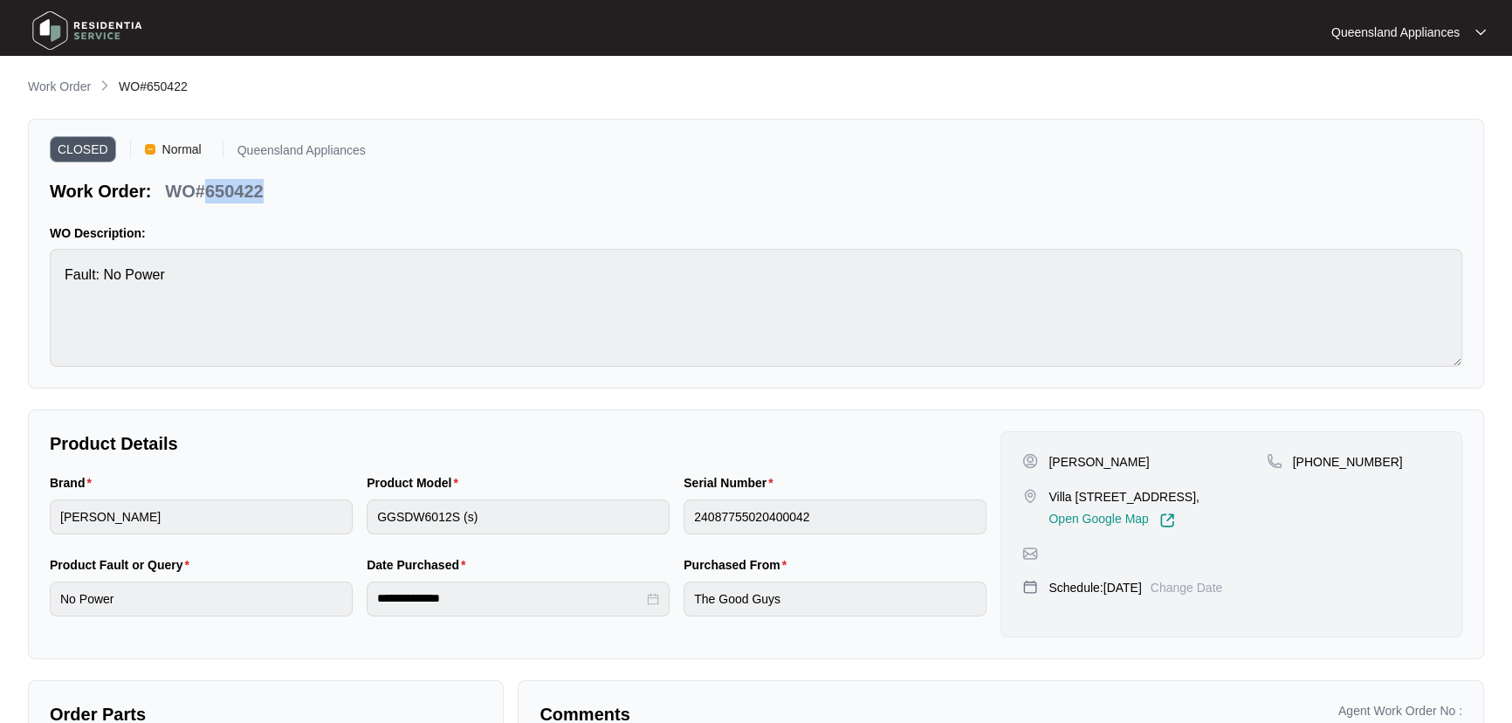
click at [250, 185] on p "WO#650422" at bounding box center [214, 191] width 98 height 24
click at [61, 90] on p "Work Order" at bounding box center [59, 86] width 63 height 17
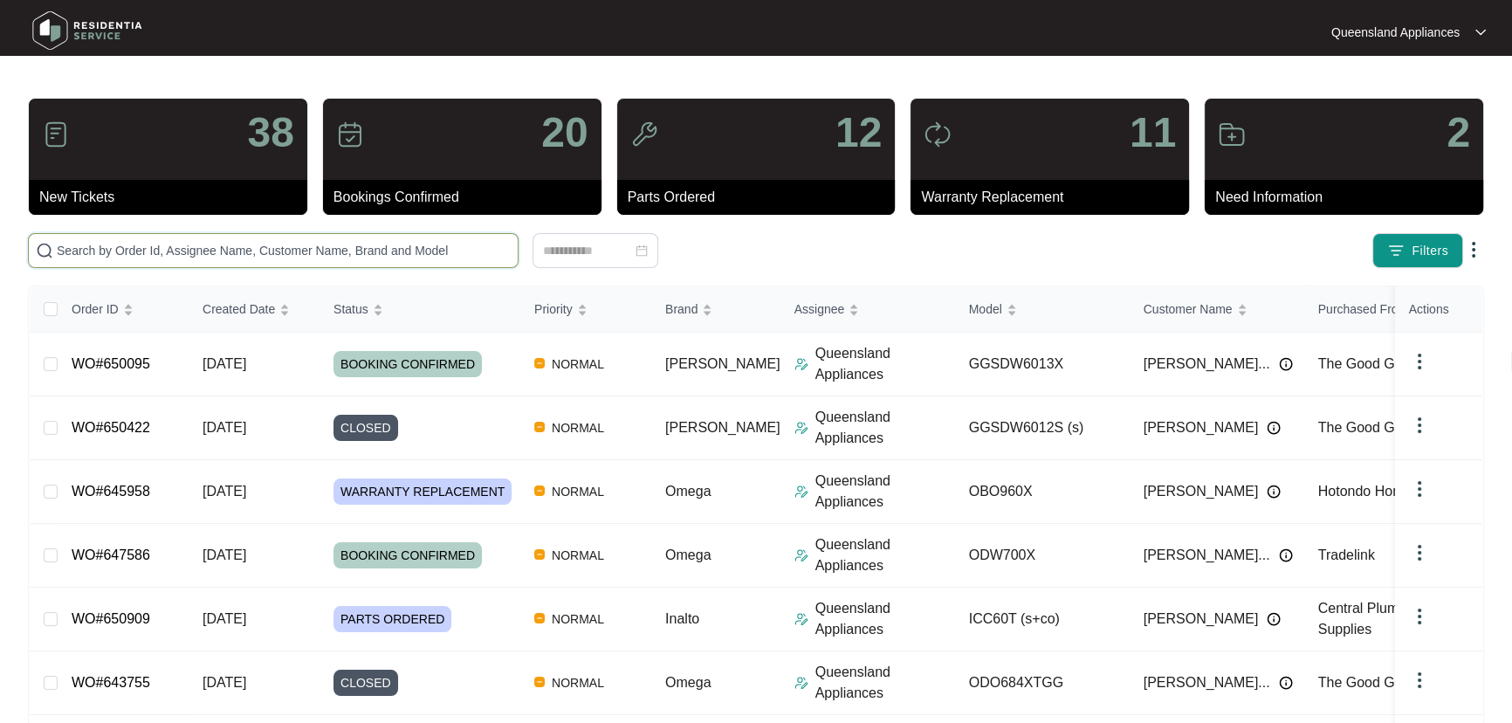
click at [304, 246] on input "text" at bounding box center [284, 250] width 454 height 19
paste input "650132"
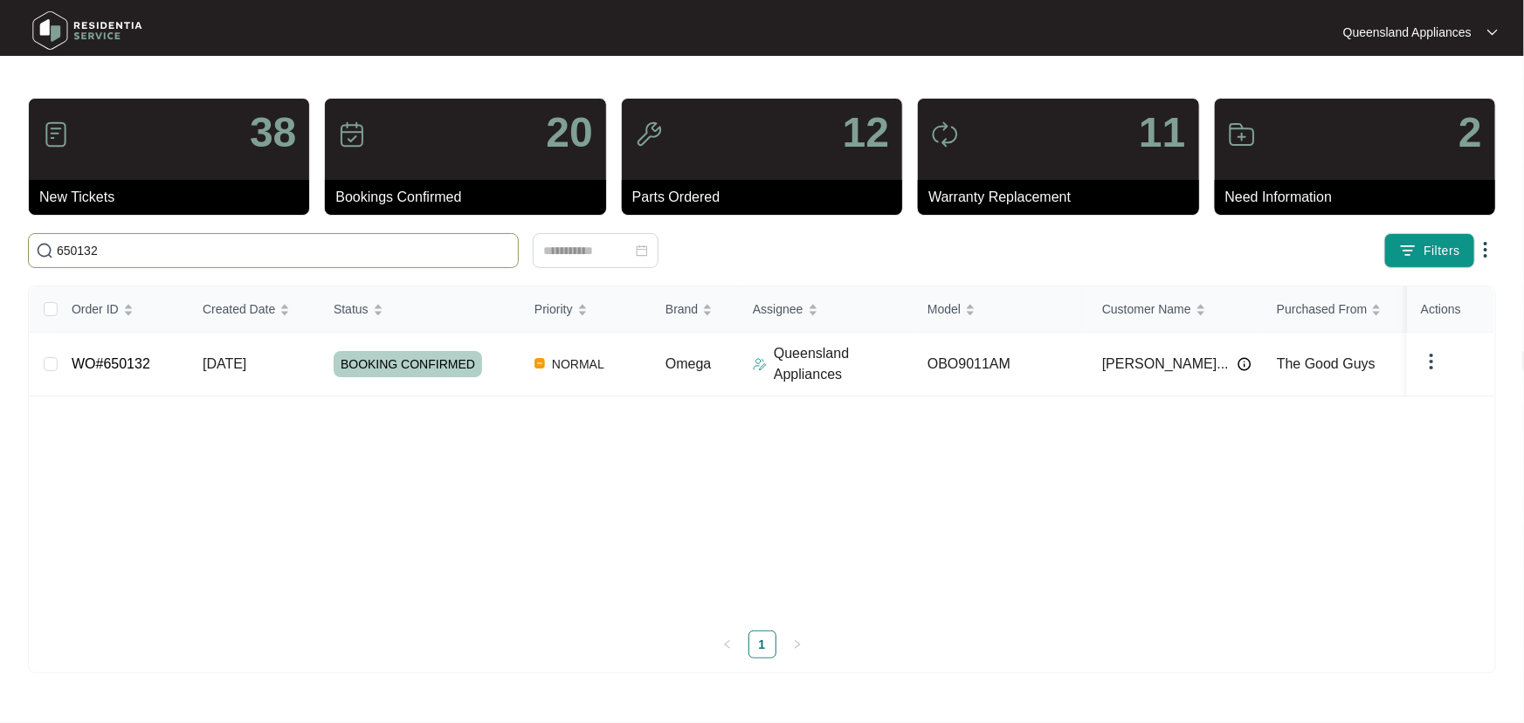
type input "650132"
